Goal: Task Accomplishment & Management: Complete application form

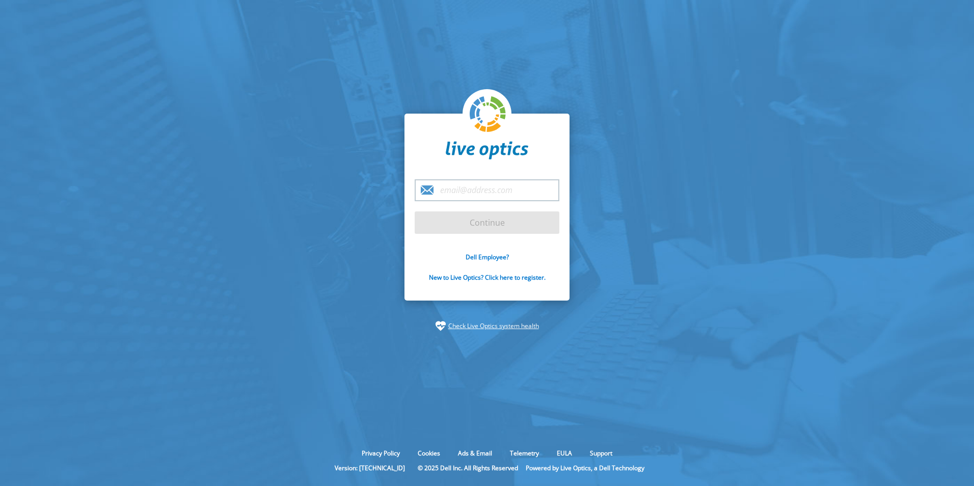
click at [460, 194] on input "email" at bounding box center [487, 190] width 145 height 22
type input "[EMAIL_ADDRESS][PERSON_NAME][DOMAIN_NAME]"
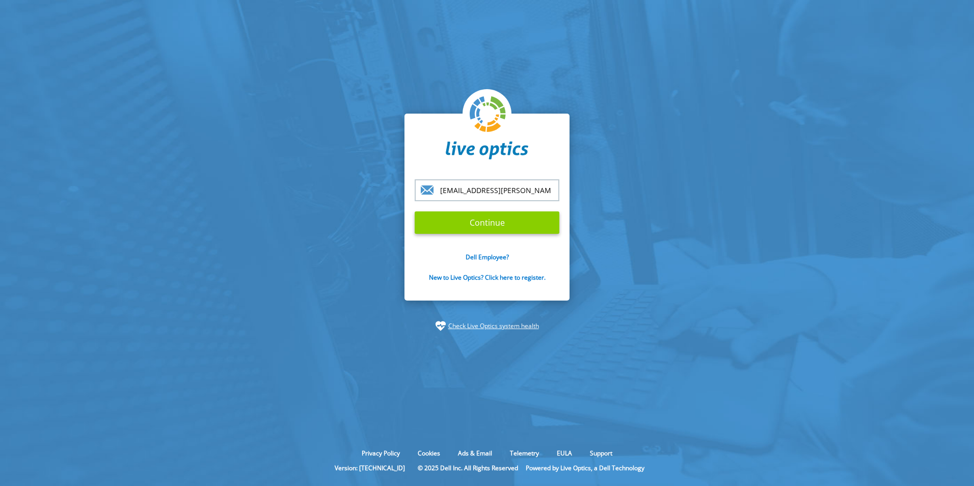
click at [482, 215] on input "Continue" at bounding box center [487, 222] width 145 height 22
click at [494, 257] on link "Dell Employee?" at bounding box center [486, 257] width 43 height 9
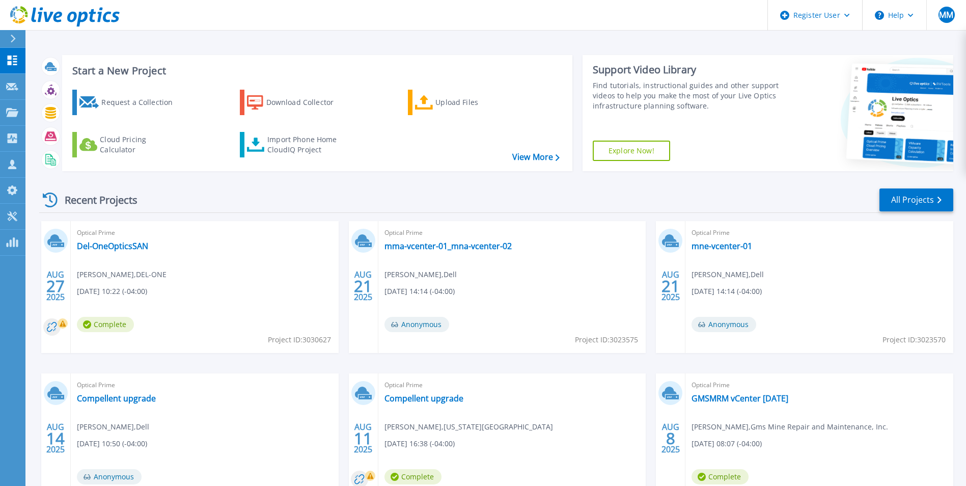
drag, startPoint x: 113, startPoint y: 94, endPoint x: 201, endPoint y: 109, distance: 90.0
click at [113, 94] on div "Request a Collection" at bounding box center [141, 102] width 81 height 20
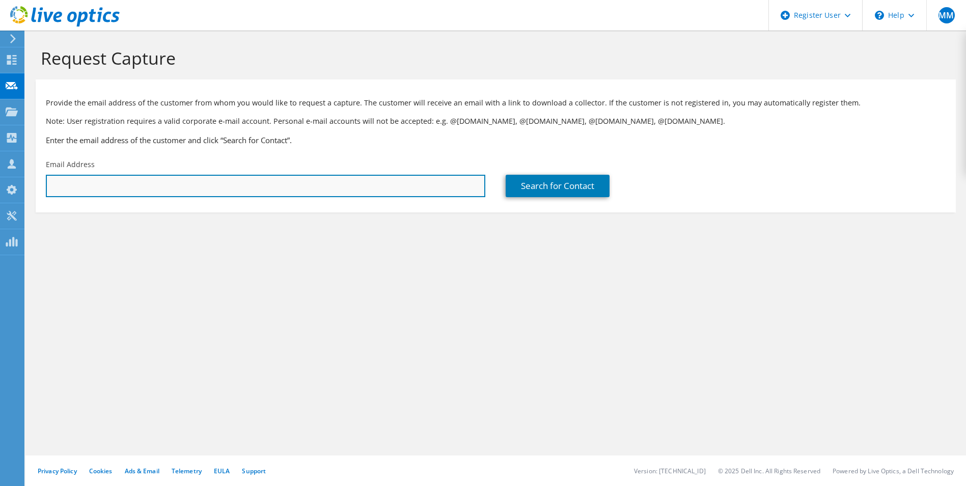
paste input "brian.chantry@advantechsecurity.net"
type input "brian.chantry@advantechsecurity.net"
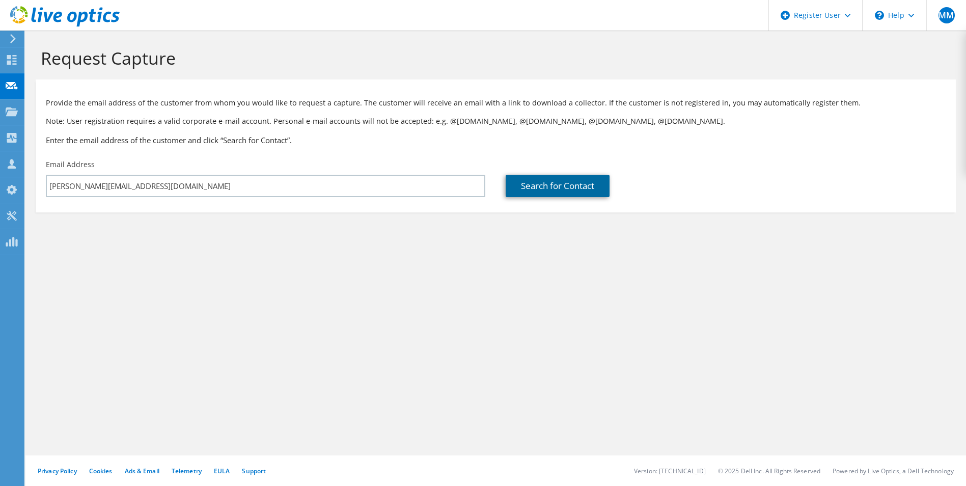
click at [537, 181] on link "Search for Contact" at bounding box center [558, 186] width 104 height 22
type input "ADVANTECH SECURITY"
type input "Brian"
type input "Chantry"
type input "United States"
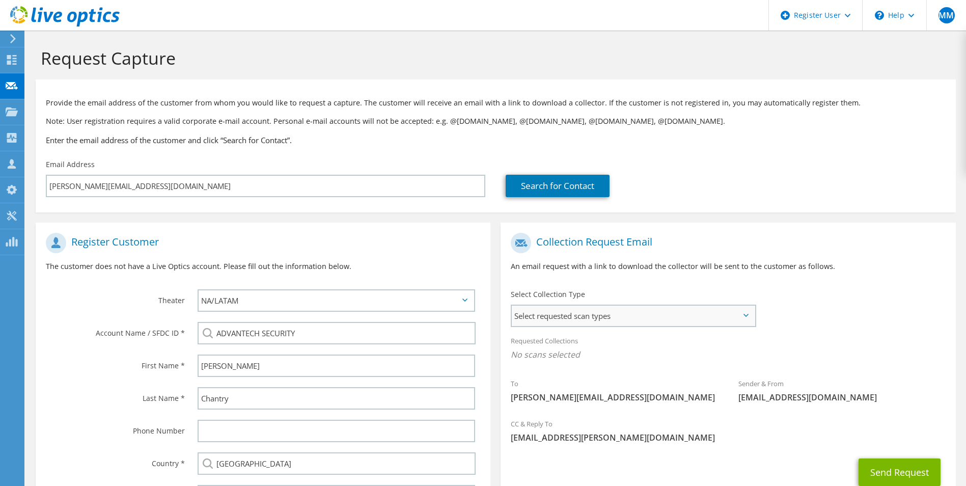
click at [659, 309] on span "Select requested scan types" at bounding box center [633, 316] width 242 height 20
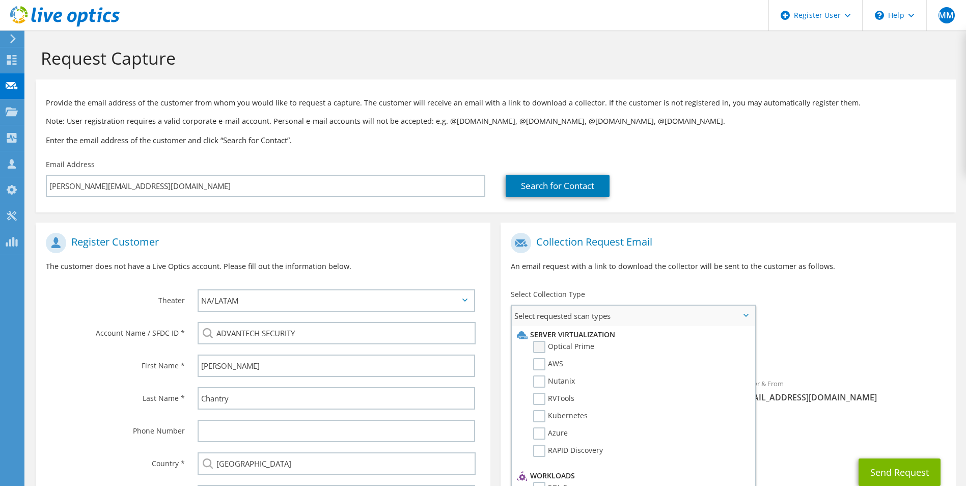
click at [585, 348] on label "Optical Prime" at bounding box center [563, 347] width 61 height 12
click at [0, 0] on input "Optical Prime" at bounding box center [0, 0] width 0 height 0
click at [891, 345] on div "Requested Collections No scans selected Optical Prime" at bounding box center [728, 350] width 455 height 41
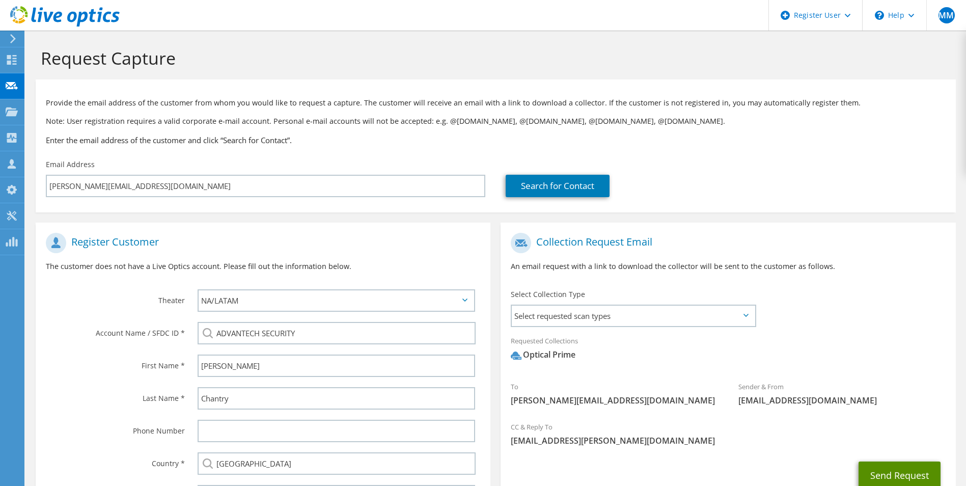
click at [890, 474] on button "Send Request" at bounding box center [900, 475] width 82 height 28
